Goal: Task Accomplishment & Management: Complete application form

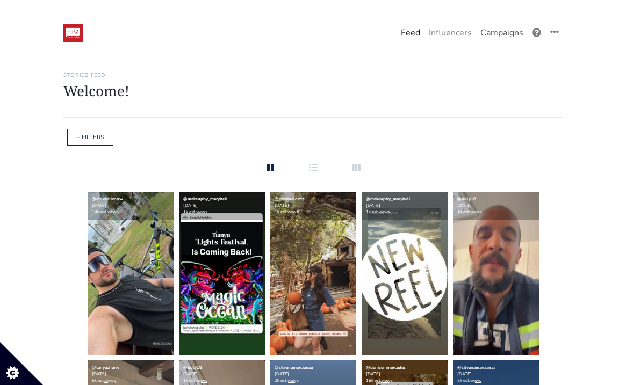
click at [491, 34] on link "Campaigns" at bounding box center [502, 32] width 52 height 21
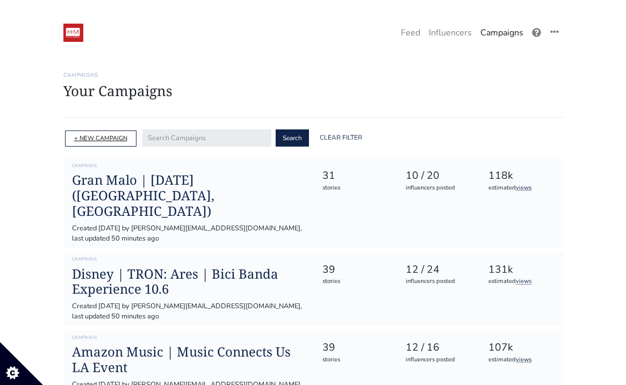
click at [93, 135] on link "+ NEW CAMPAIGN" at bounding box center [100, 138] width 53 height 8
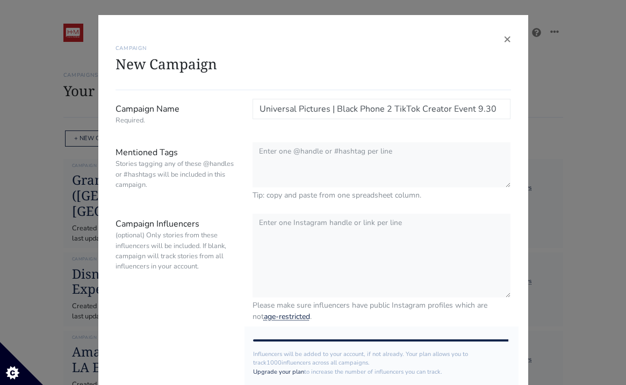
drag, startPoint x: 497, startPoint y: 111, endPoint x: 394, endPoint y: 112, distance: 102.6
click at [394, 112] on input "Universal Pictures | Black Phone 2 TikTok Creator Event 9.30" at bounding box center [381, 109] width 258 height 20
type input "Universal Pictures | Black Phone 2 LA Premiere 10/7"
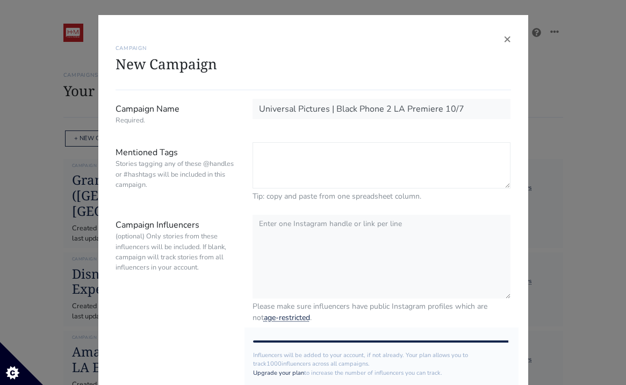
click at [300, 172] on textarea "Mentioned Tags Stories tagging any of these @handles or #hashtags will be inclu…" at bounding box center [381, 165] width 258 height 46
paste textarea "@BlackPhoneMovie | @UniversalPictures | #BlackPhone2 | @hm_comms"
click at [341, 154] on textarea "@BlackPhoneMovie | @UniversalPictures | #BlackPhone2 | @hm_comms" at bounding box center [381, 165] width 258 height 46
click at [342, 164] on textarea "@BlackPhoneMovie @UniversalPictures | #BlackPhone2 | @hm_comms" at bounding box center [381, 165] width 258 height 46
click at [321, 176] on textarea "@BlackPhoneMovie @UniversalPictures #BlackPhone2 | @hm_comms" at bounding box center [381, 165] width 258 height 46
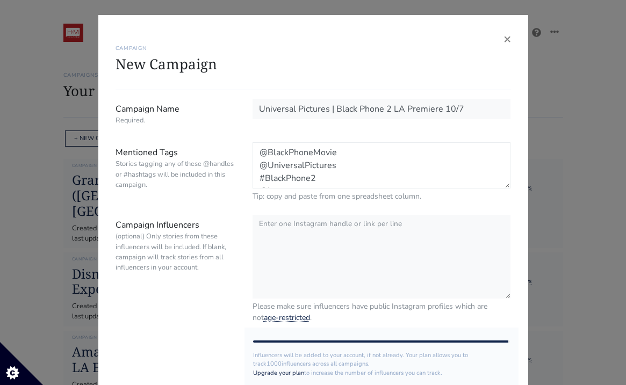
scroll to position [9, 0]
type textarea "@BlackPhoneMovie @UniversalPictures #BlackPhone2 @hm_comms"
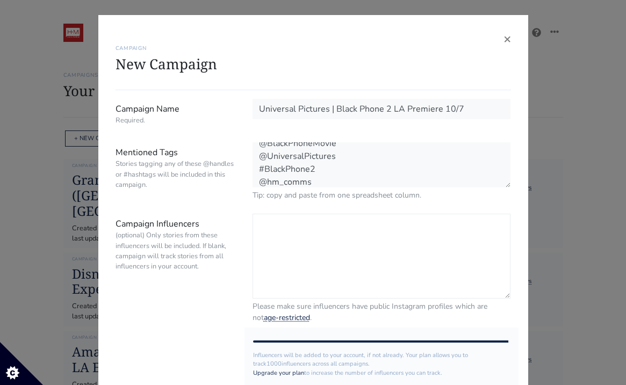
click at [318, 251] on textarea "Campaign Influencers (optional) Only stories from these influencers will be inc…" at bounding box center [381, 256] width 258 height 85
paste textarea "@mujeresmacabre @luvekat @kickbackcreww @tonydirects @pinupdollashleymarie @ste…"
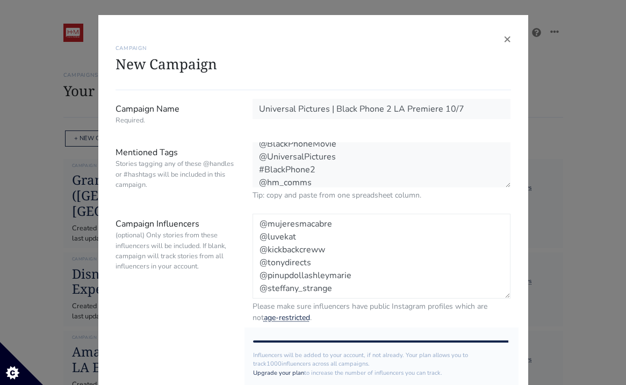
scroll to position [9, 0]
paste textarea "@ghouldaddies"
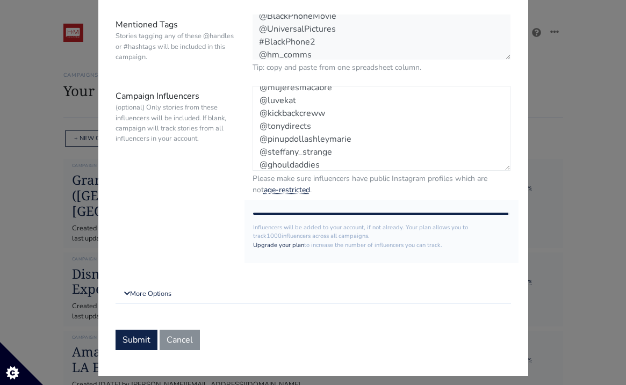
scroll to position [130, 0]
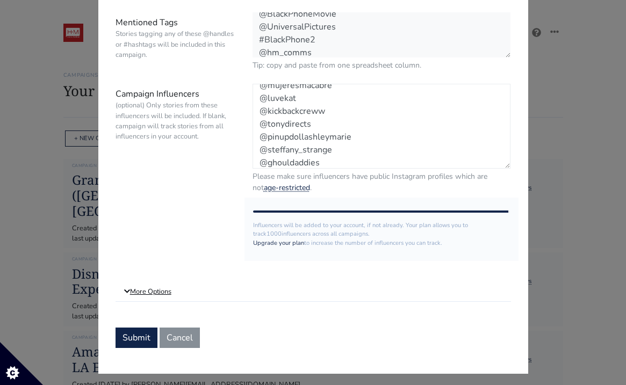
type textarea "@mujeresmacabre @luvekat @kickbackcreww @tonydirects @pinupdollashleymarie @ste…"
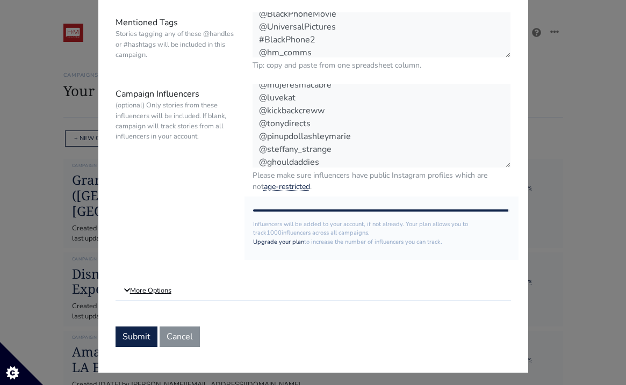
click at [146, 294] on link "More Options" at bounding box center [312, 290] width 395 height 19
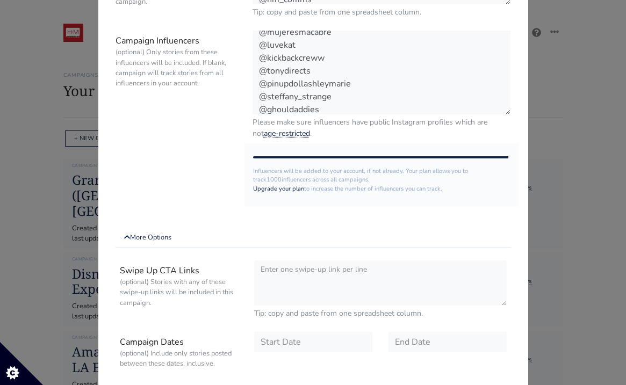
scroll to position [284, 0]
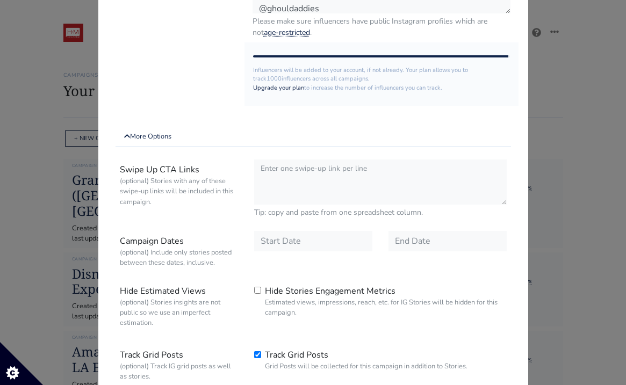
click at [301, 228] on div "Swipe Up CTA Links (optional) Stories with any of these swipe-up links will be …" at bounding box center [312, 279] width 395 height 248
click at [299, 241] on input "text" at bounding box center [313, 241] width 118 height 20
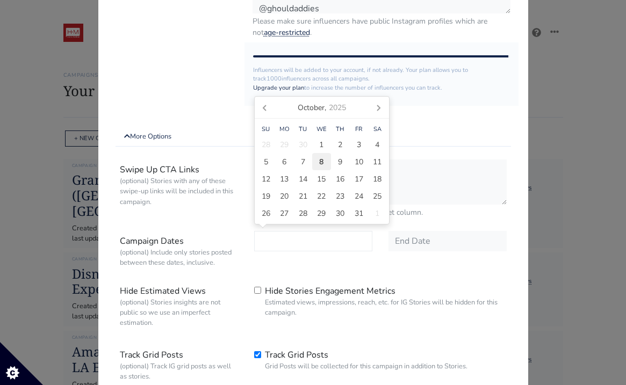
click at [317, 159] on div "8" at bounding box center [321, 161] width 19 height 17
type input "[DATE]"
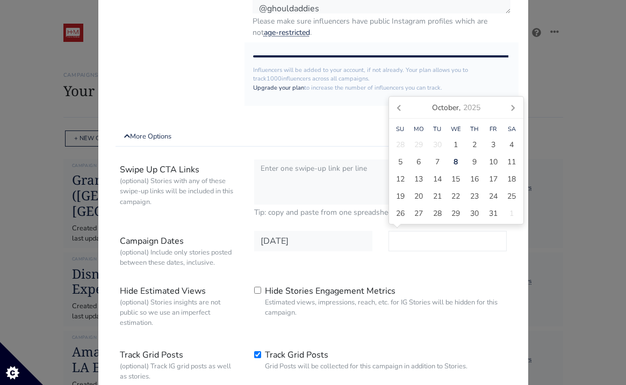
click at [432, 240] on input "text" at bounding box center [447, 241] width 118 height 20
click at [403, 178] on span "12" at bounding box center [400, 178] width 9 height 11
type input "[DATE]"
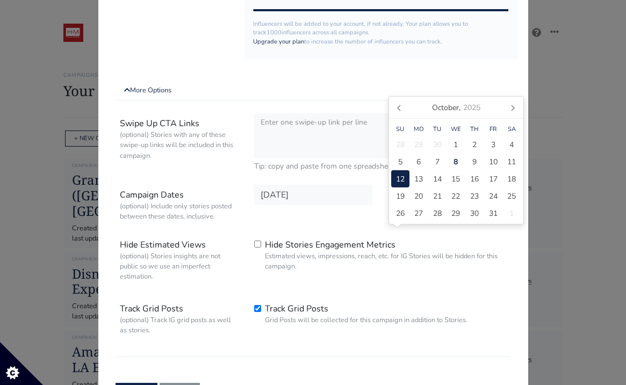
scroll to position [385, 0]
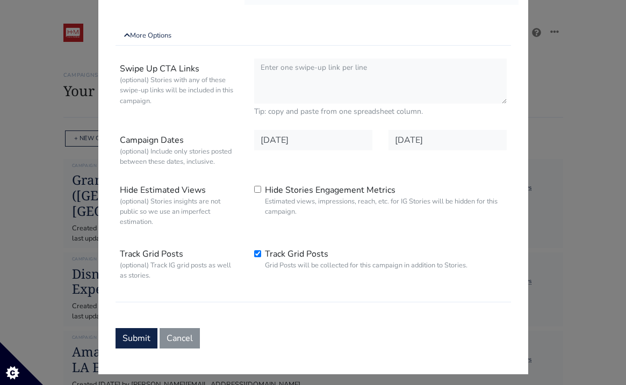
click at [403, 302] on div "Swipe Up CTA Links (optional) Stories with any of these swipe-up links will be …" at bounding box center [312, 178] width 395 height 248
click at [131, 340] on button "Submit" at bounding box center [136, 338] width 42 height 20
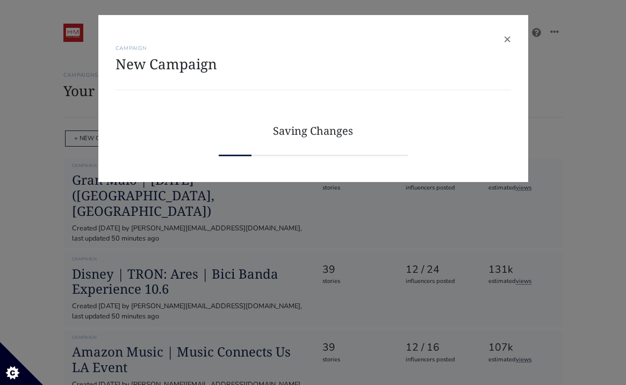
scroll to position [0, 0]
